Goal: Use online tool/utility: Use online tool/utility

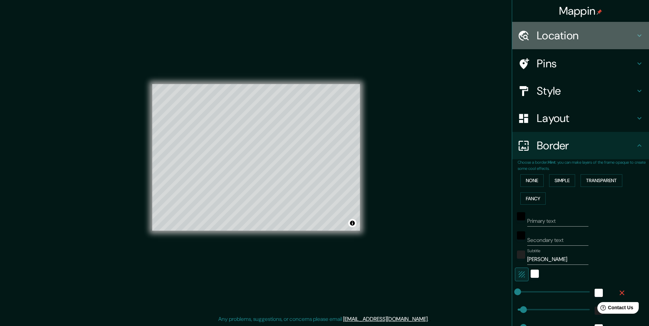
click at [575, 39] on h4 "Location" at bounding box center [586, 36] width 99 height 14
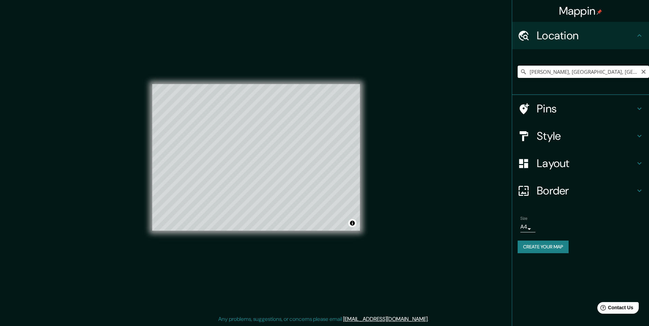
click at [592, 68] on input "[PERSON_NAME], [GEOGRAPHIC_DATA], [GEOGRAPHIC_DATA]" at bounding box center [583, 72] width 131 height 12
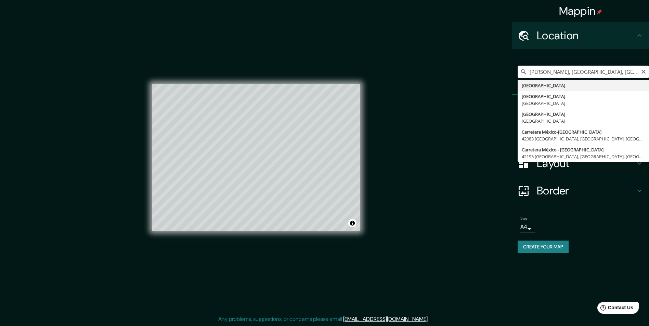
click at [603, 72] on input "[PERSON_NAME], [GEOGRAPHIC_DATA], [GEOGRAPHIC_DATA]" at bounding box center [583, 72] width 131 height 12
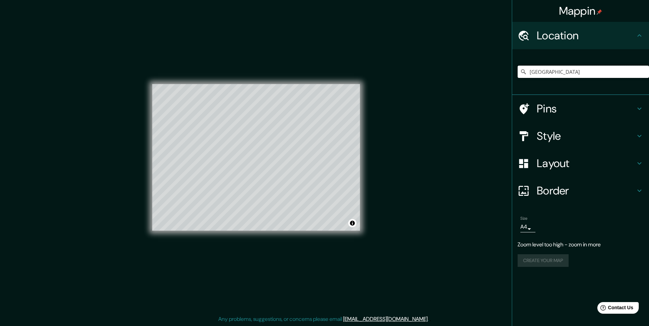
type input "[GEOGRAPHIC_DATA]"
click at [588, 108] on h4 "Pins" at bounding box center [586, 109] width 99 height 14
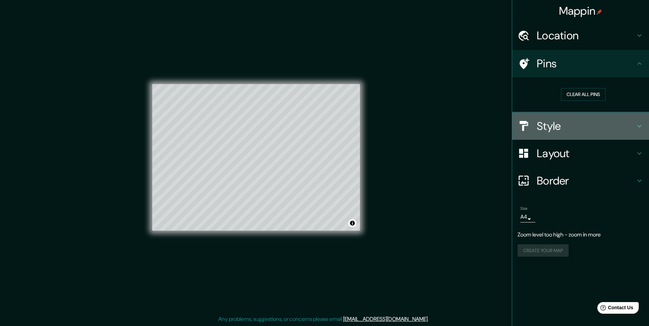
click at [590, 122] on h4 "Style" at bounding box center [586, 126] width 99 height 14
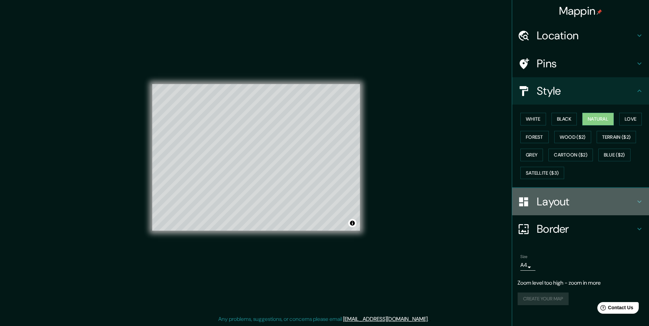
click at [560, 198] on h4 "Layout" at bounding box center [586, 202] width 99 height 14
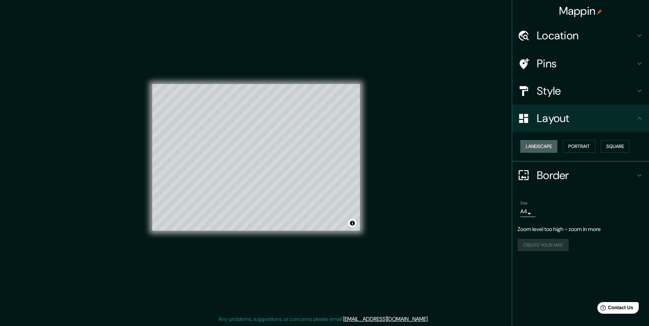
click at [551, 150] on button "Landscape" at bounding box center [538, 146] width 37 height 13
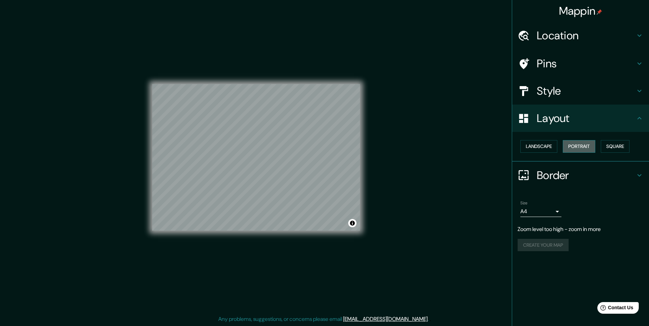
click at [570, 145] on button "Portrait" at bounding box center [579, 146] width 33 height 13
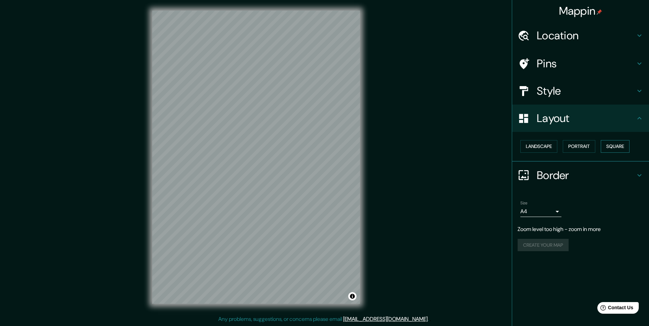
click at [605, 147] on button "Square" at bounding box center [615, 146] width 29 height 13
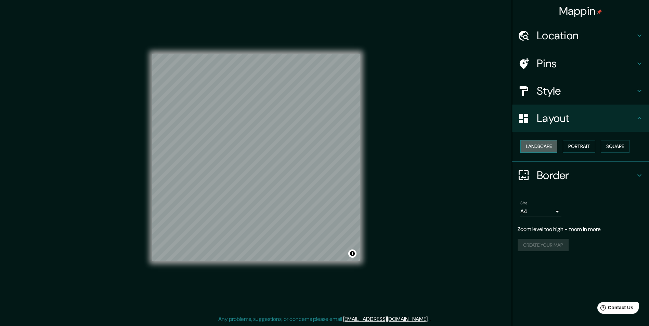
click at [552, 146] on button "Landscape" at bounding box center [538, 146] width 37 height 13
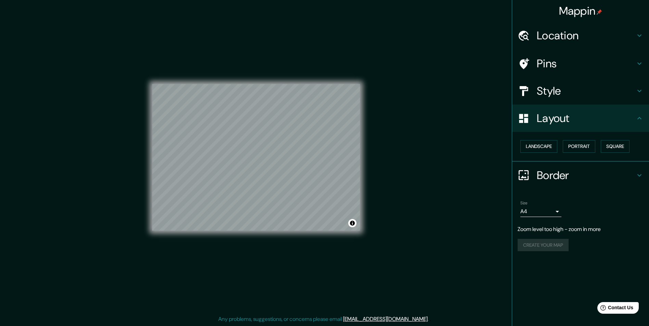
click at [560, 177] on h4 "Border" at bounding box center [586, 176] width 99 height 14
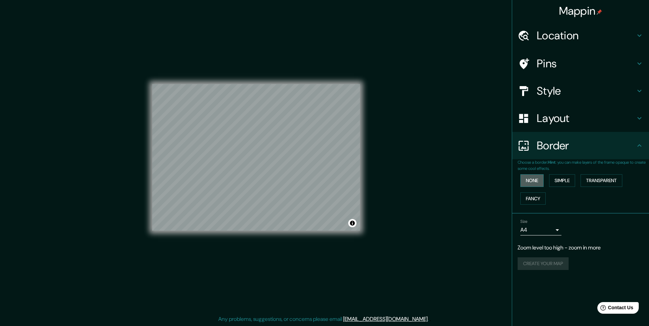
click at [534, 181] on button "None" at bounding box center [531, 180] width 23 height 13
click at [562, 185] on button "Simple" at bounding box center [562, 180] width 26 height 13
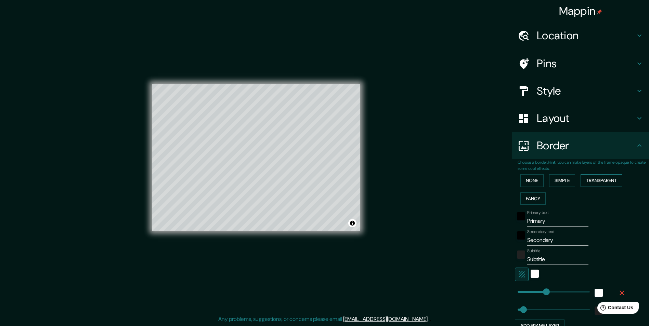
click at [584, 182] on button "Transparent" at bounding box center [602, 180] width 42 height 13
click at [524, 198] on button "Fancy" at bounding box center [532, 199] width 25 height 13
click at [556, 220] on input "Primary" at bounding box center [557, 221] width 61 height 11
type input "M"
type input "49"
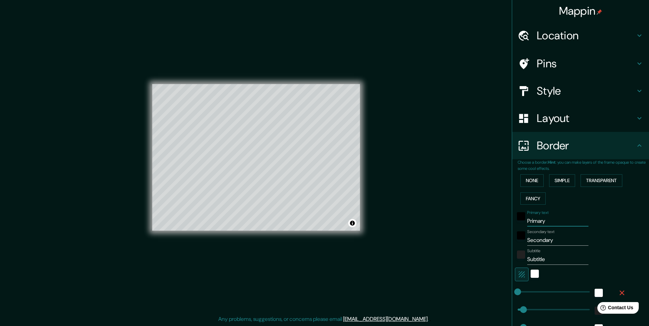
type input "49"
type input "24"
type input "Me"
type input "49"
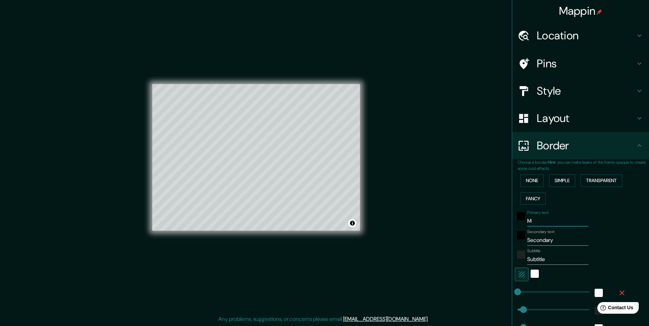
type input "24"
type input "Mex"
type input "49"
type input "24"
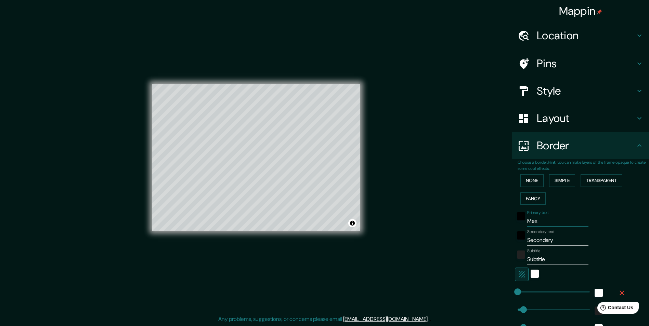
type input "Mexi"
type input "49"
type input "24"
type input "Mexic"
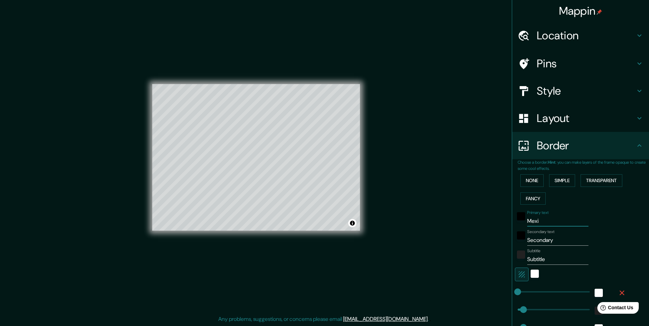
type input "49"
type input "24"
type input "[GEOGRAPHIC_DATA]"
type input "49"
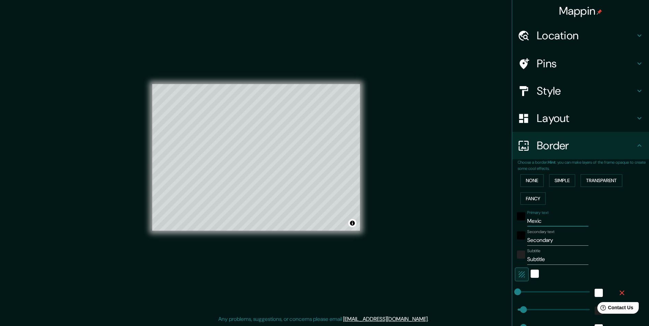
type input "49"
type input "24"
type input "[GEOGRAPHIC_DATA]"
type input "Secondar"
type input "49"
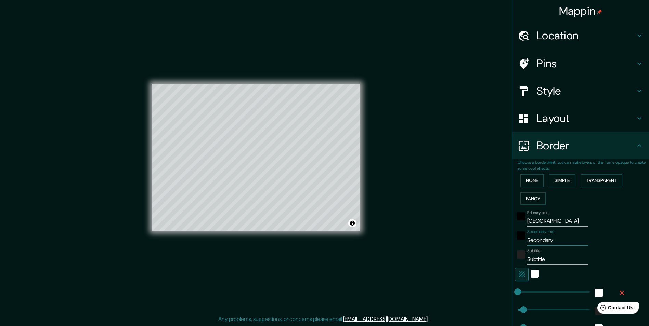
type input "49"
type input "24"
type input "Secon"
type input "49"
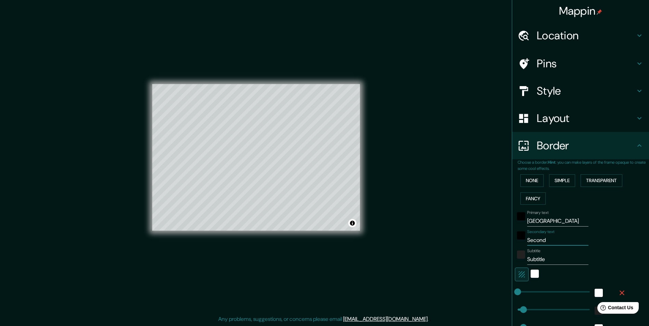
type input "24"
type input "S"
type input "49"
type input "24"
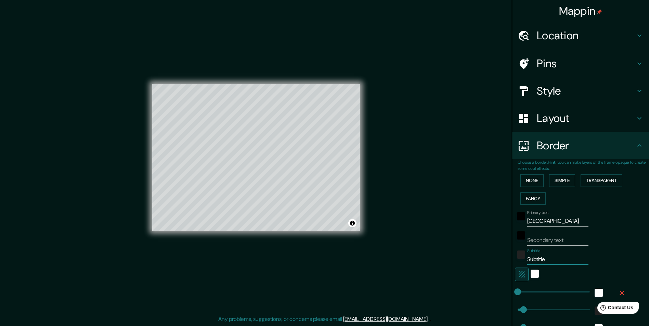
type input "Subtitl"
type input "49"
type input "24"
type input "Subtit"
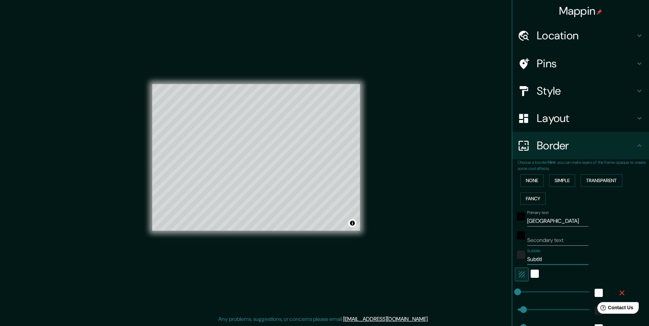
type input "49"
type input "24"
type input "Sub"
type input "49"
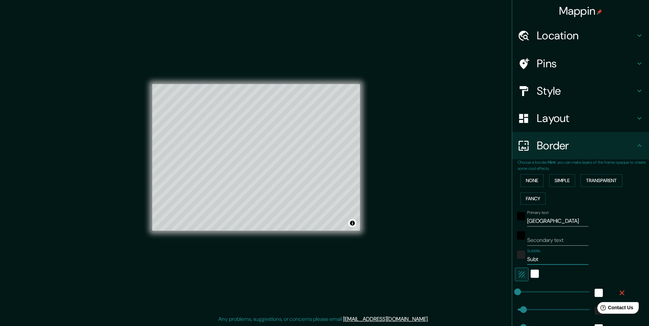
type input "49"
type input "24"
type input "S"
type input "49"
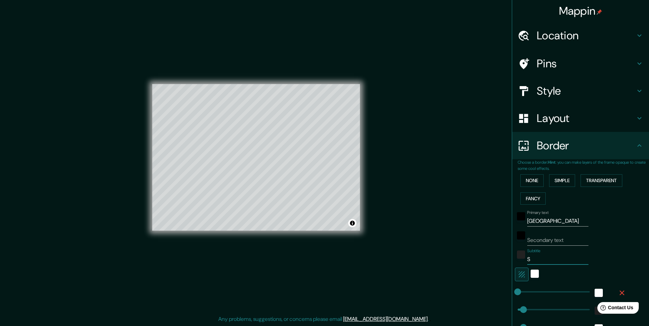
type input "24"
click at [443, 276] on div "Mappin Location [GEOGRAPHIC_DATA] [GEOGRAPHIC_DATA] [GEOGRAPHIC_DATA] [GEOGRAPH…" at bounding box center [324, 163] width 649 height 327
click at [562, 34] on h4 "Location" at bounding box center [586, 36] width 99 height 14
type input "49"
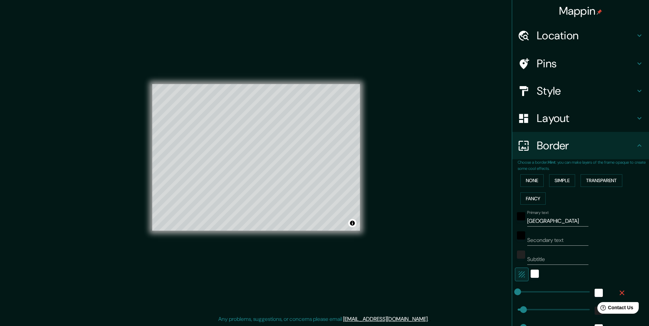
type input "24"
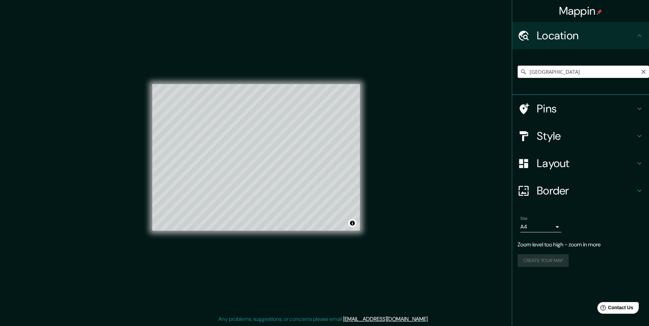
click at [560, 74] on input "[GEOGRAPHIC_DATA]" at bounding box center [583, 72] width 131 height 12
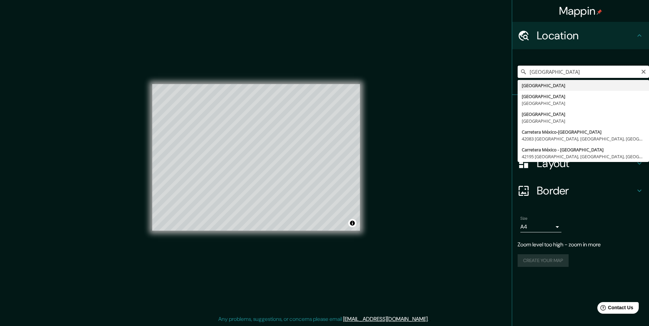
click at [560, 74] on input "[GEOGRAPHIC_DATA]" at bounding box center [583, 72] width 131 height 12
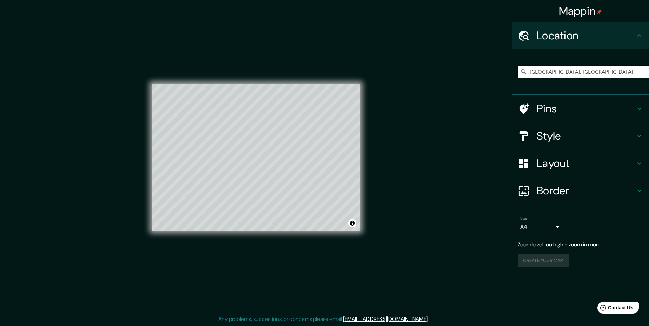
type input "[GEOGRAPHIC_DATA], [GEOGRAPHIC_DATA]"
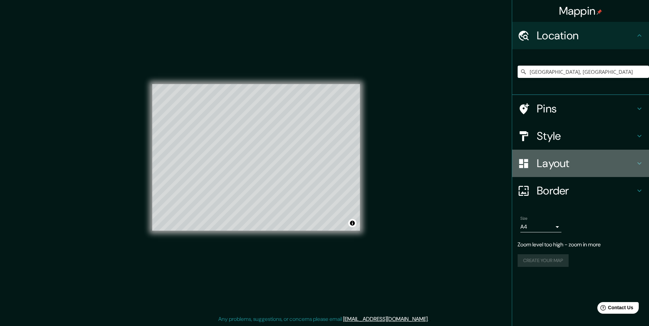
click at [588, 168] on h4 "Layout" at bounding box center [586, 164] width 99 height 14
type input "49"
type input "24"
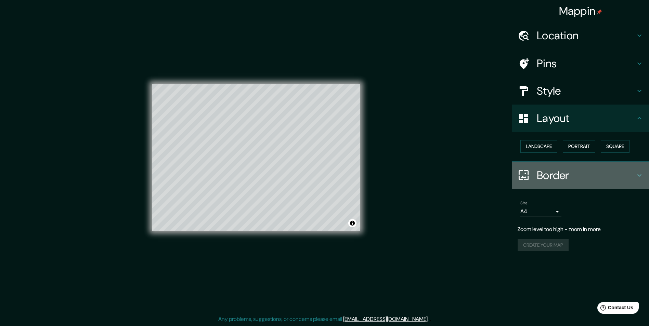
click at [588, 169] on h4 "Border" at bounding box center [586, 176] width 99 height 14
type input "49"
type input "24"
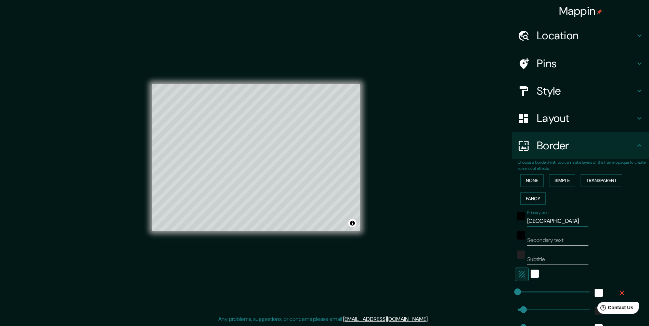
click at [555, 223] on input "[GEOGRAPHIC_DATA]" at bounding box center [557, 221] width 61 height 11
type input "Mexic"
type input "49"
type input "24"
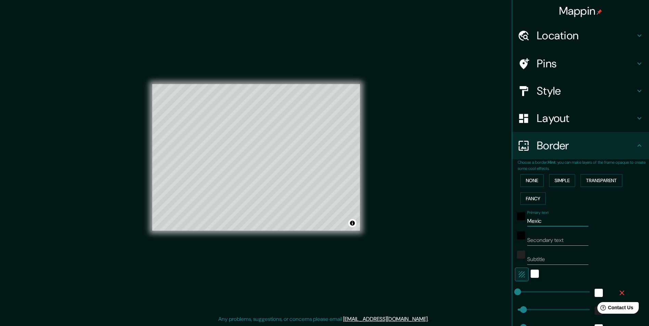
type input "Mexi"
type input "49"
type input "24"
type input "M"
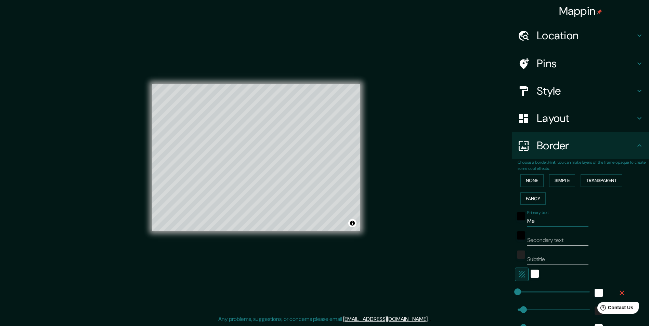
type input "49"
type input "24"
type input "49"
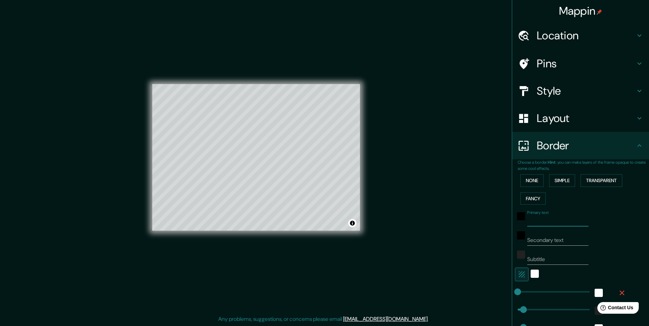
type input "24"
click at [540, 239] on input "Secondary text" at bounding box center [557, 240] width 61 height 11
type input "H"
type input "49"
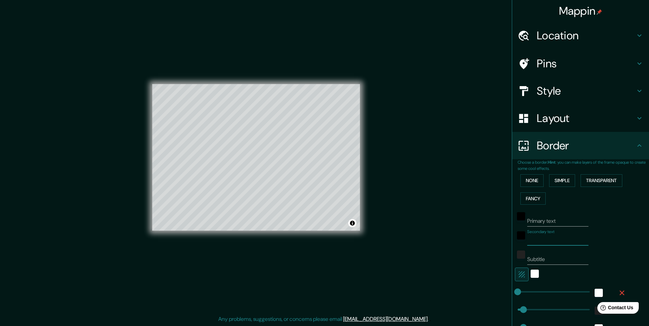
type input "24"
type input "Hi"
type input "49"
type input "24"
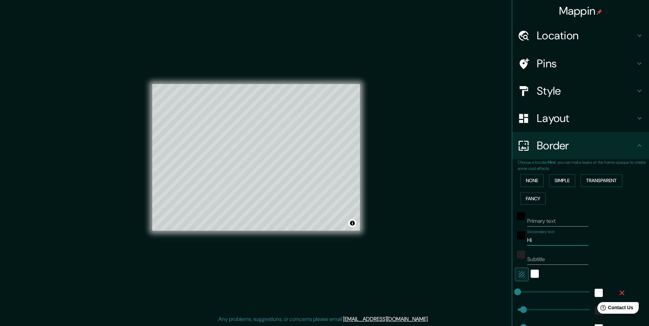
type input "Hid"
type input "49"
type input "24"
type input "Hida"
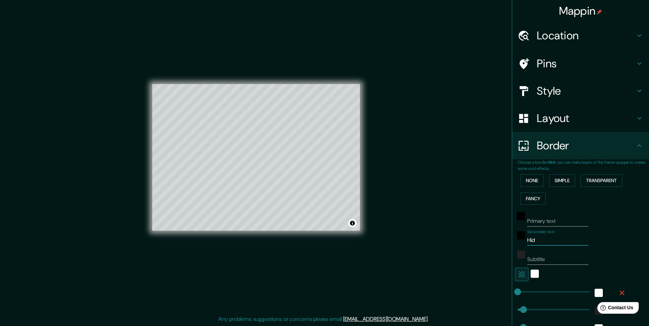
type input "49"
type input "24"
type input "Hidal"
type input "49"
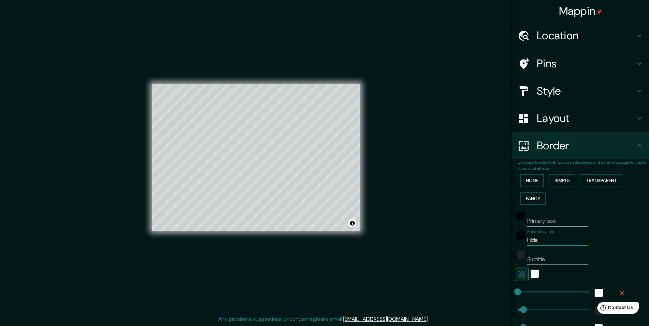
type input "49"
type input "24"
type input "Hidalg"
type input "49"
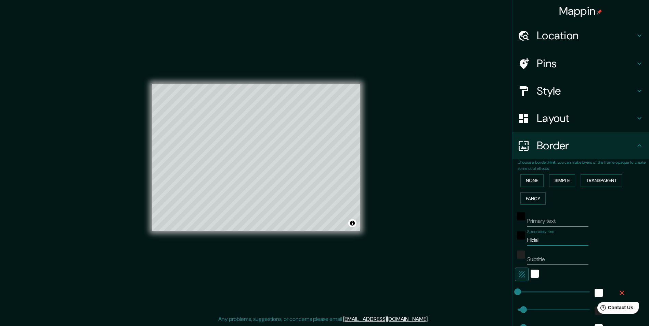
type input "24"
type input "Hidalgo"
type input "49"
type input "24"
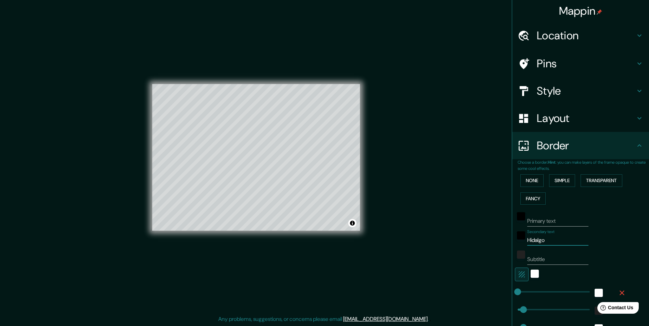
type input "Hidalgo"
click at [425, 229] on div "Mappin Location [GEOGRAPHIC_DATA], [GEOGRAPHIC_DATA] [GEOGRAPHIC_DATA] [GEOGRAP…" at bounding box center [324, 163] width 649 height 327
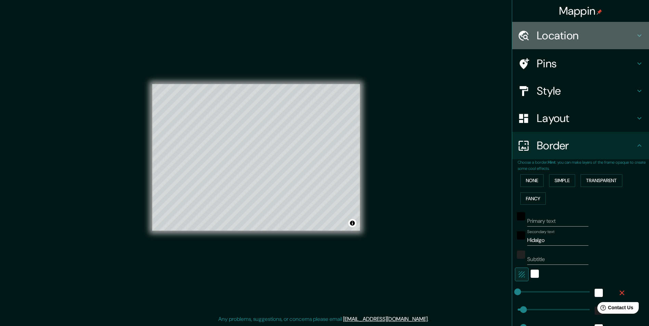
click at [551, 39] on h4 "Location" at bounding box center [586, 36] width 99 height 14
type input "49"
type input "24"
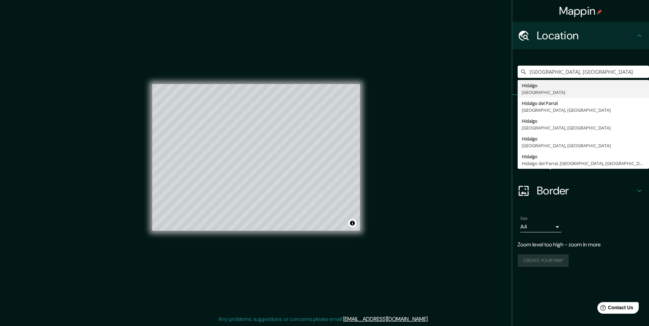
drag, startPoint x: 569, startPoint y: 73, endPoint x: 499, endPoint y: 71, distance: 69.8
click at [500, 71] on div "Mappin Location [GEOGRAPHIC_DATA], [GEOGRAPHIC_DATA] [GEOGRAPHIC_DATA] [GEOGRAP…" at bounding box center [324, 163] width 649 height 327
type input "Zempoala, [GEOGRAPHIC_DATA], [GEOGRAPHIC_DATA]"
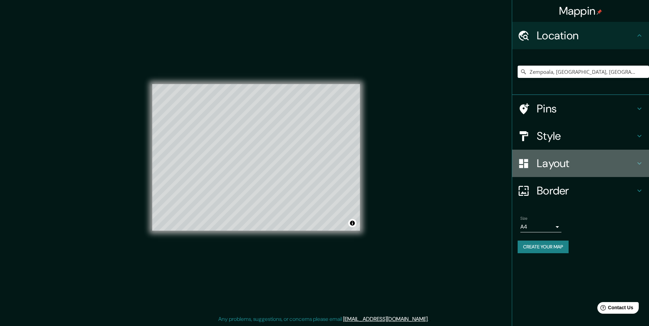
click at [579, 169] on h4 "Layout" at bounding box center [586, 164] width 99 height 14
type input "49"
type input "24"
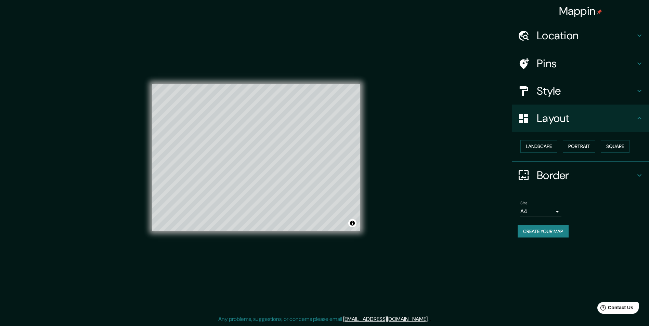
click at [576, 175] on h4 "Border" at bounding box center [586, 176] width 99 height 14
type input "49"
type input "24"
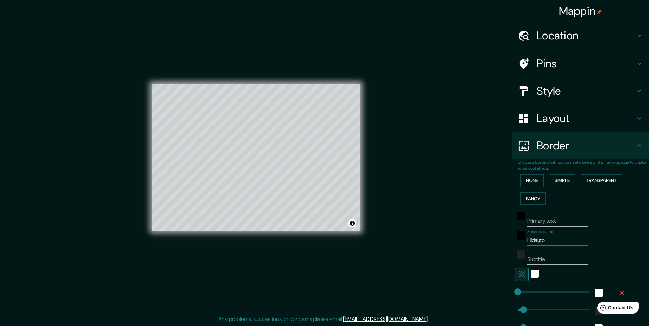
click at [547, 237] on input "Hidalgo" at bounding box center [557, 240] width 61 height 11
type input "Z"
type input "49"
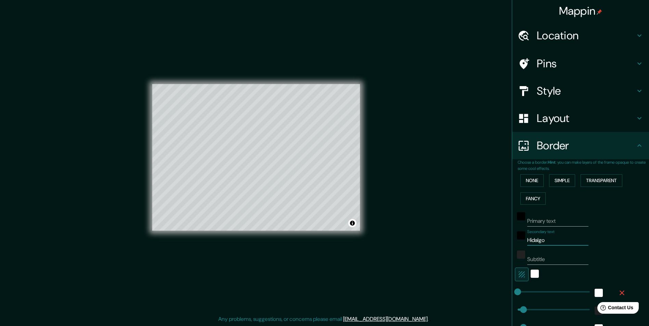
type input "24"
type input "Ze"
type input "49"
type input "24"
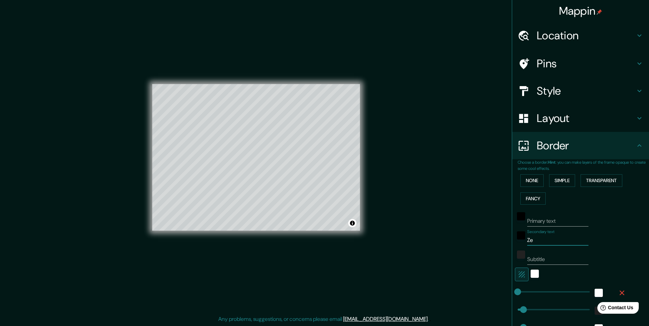
type input "Zem"
type input "49"
type input "24"
type input "[PERSON_NAME]"
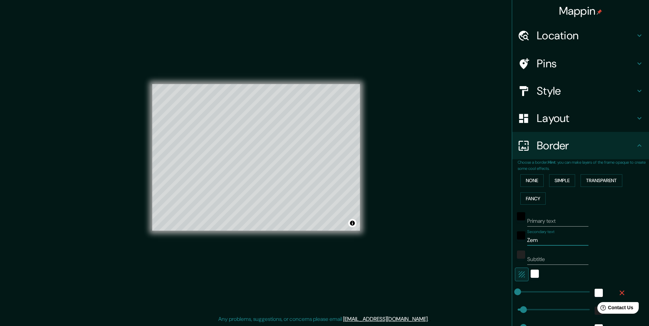
type input "49"
type input "24"
type input "Zempo"
type input "49"
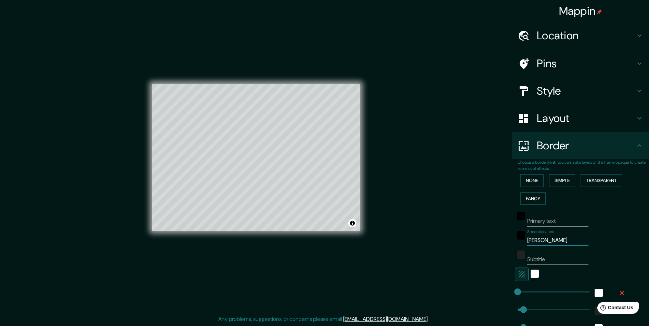
type input "49"
type input "24"
type input "Zempoa"
type input "49"
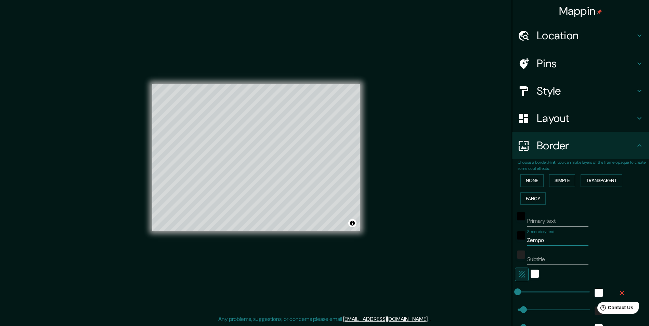
type input "24"
type input "Zempoal"
type input "49"
type input "24"
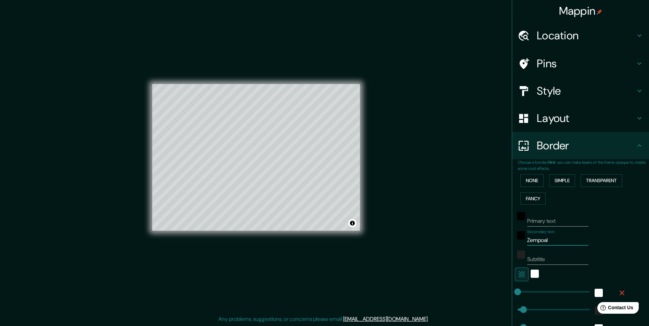
type input "Zempoala"
type input "49"
type input "24"
type input "Zempoala"
